Goal: Task Accomplishment & Management: Manage account settings

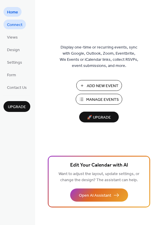
click at [19, 26] on span "Connect" at bounding box center [14, 25] width 15 height 6
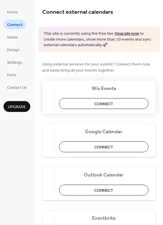
click at [119, 102] on button "Connect" at bounding box center [104, 103] width 90 height 11
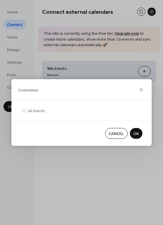
click at [136, 134] on span "OK" at bounding box center [137, 134] width 6 height 6
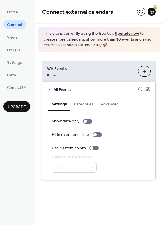
click at [84, 106] on button "Categories" at bounding box center [84, 103] width 27 height 13
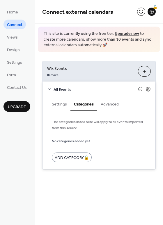
click at [107, 106] on button "Advanced" at bounding box center [109, 103] width 25 height 13
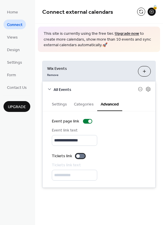
click at [78, 156] on div at bounding box center [78, 156] width 4 height 4
click at [14, 40] on span "Views" at bounding box center [12, 37] width 11 height 6
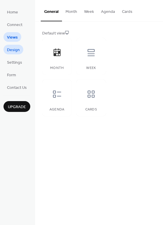
click at [14, 51] on span "Design" at bounding box center [13, 50] width 13 height 6
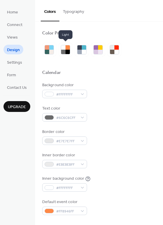
click at [64, 53] on div at bounding box center [63, 52] width 4 height 4
click at [15, 64] on span "Settings" at bounding box center [14, 63] width 15 height 6
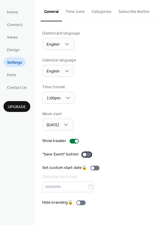
click at [85, 155] on div at bounding box center [85, 155] width 4 height 4
click at [13, 76] on span "Form" at bounding box center [11, 75] width 9 height 6
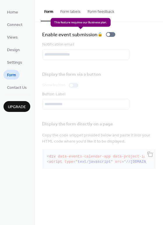
click at [109, 35] on div "Enable event submission 🔒" at bounding box center [80, 34] width 76 height 8
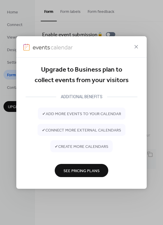
click at [80, 173] on span "See Pricing Plans" at bounding box center [82, 171] width 36 height 6
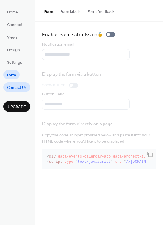
click at [19, 88] on span "Contact Us" at bounding box center [17, 88] width 20 height 6
